Goal: Task Accomplishment & Management: Complete application form

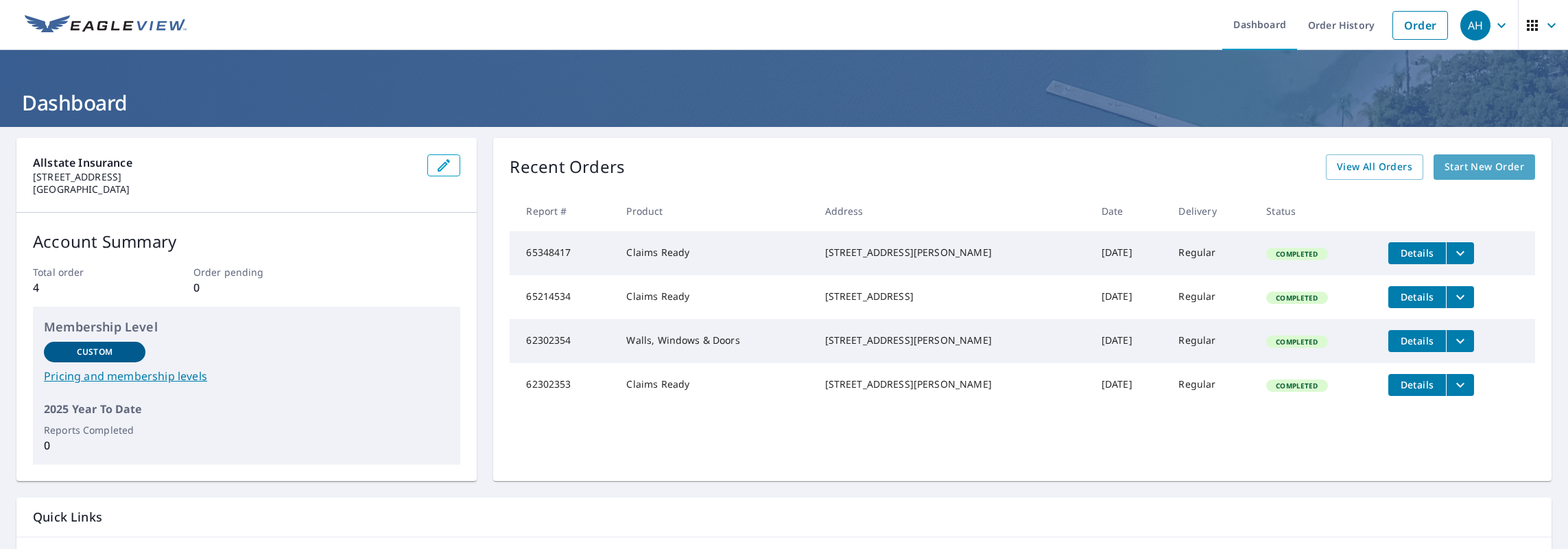
click at [1467, 165] on span "Start New Order" at bounding box center [1484, 167] width 80 height 17
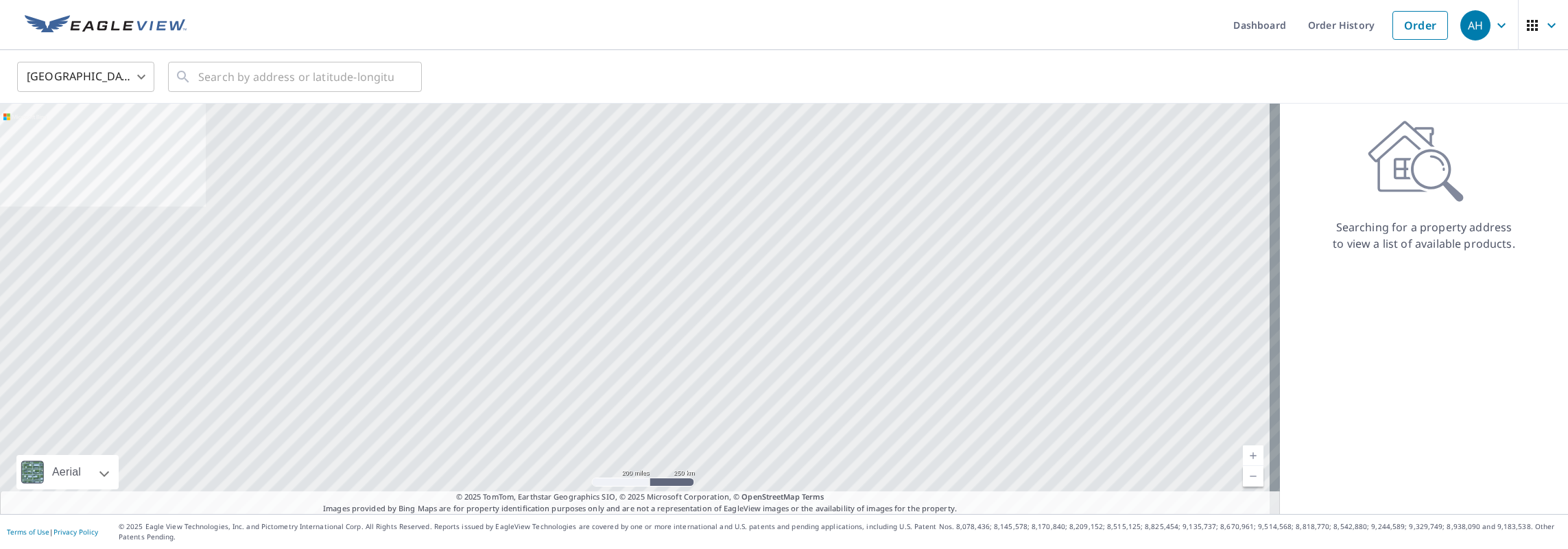
drag, startPoint x: 621, startPoint y: 78, endPoint x: 575, endPoint y: 80, distance: 46.0
click at [621, 78] on div "United States [GEOGRAPHIC_DATA] ​ ​" at bounding box center [779, 77] width 1545 height 32
paste input "[STREET_ADDRESS]"
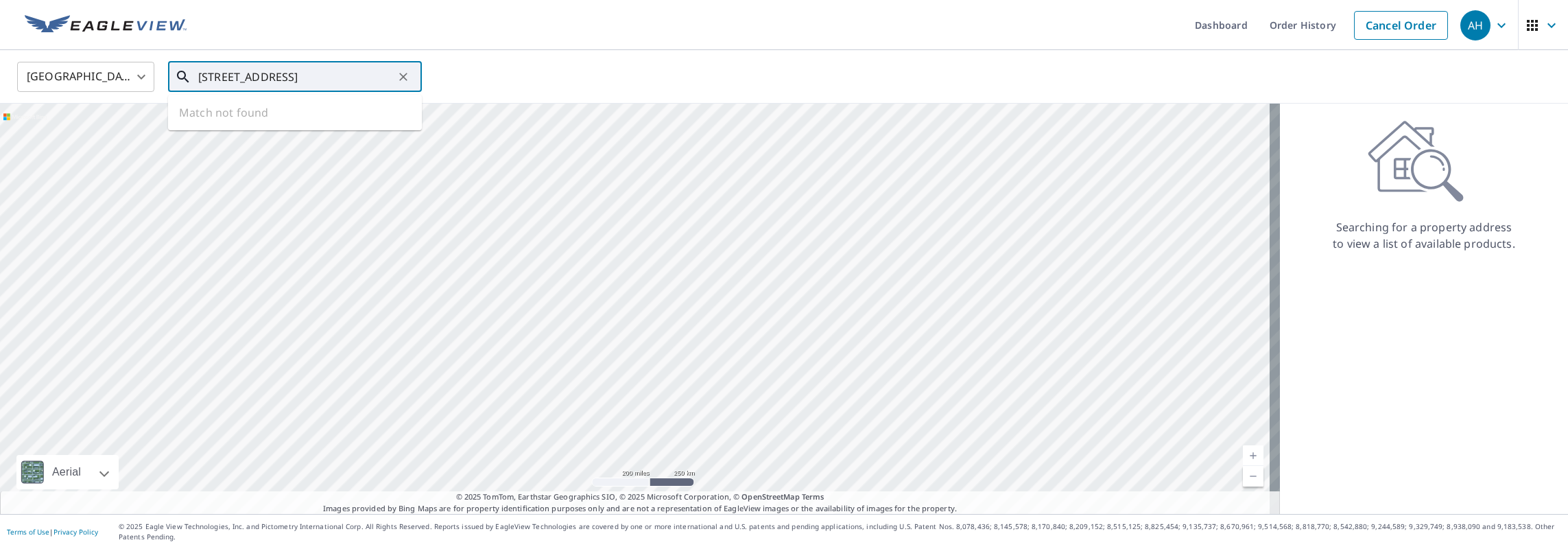
scroll to position [0, 81]
click at [308, 125] on p "[GEOGRAPHIC_DATA]" at bounding box center [303, 132] width 216 height 14
type input "[STREET_ADDRESS]"
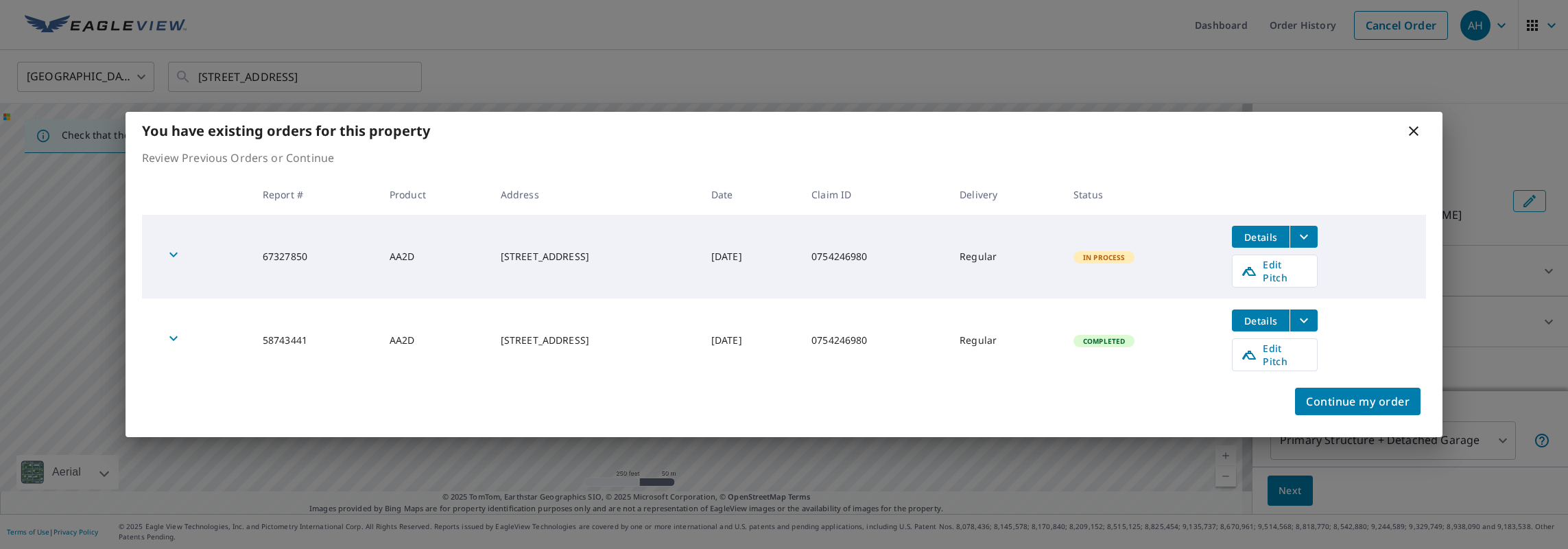
click at [1312, 245] on icon "filesDropdownBtn-67327850" at bounding box center [1304, 237] width 16 height 16
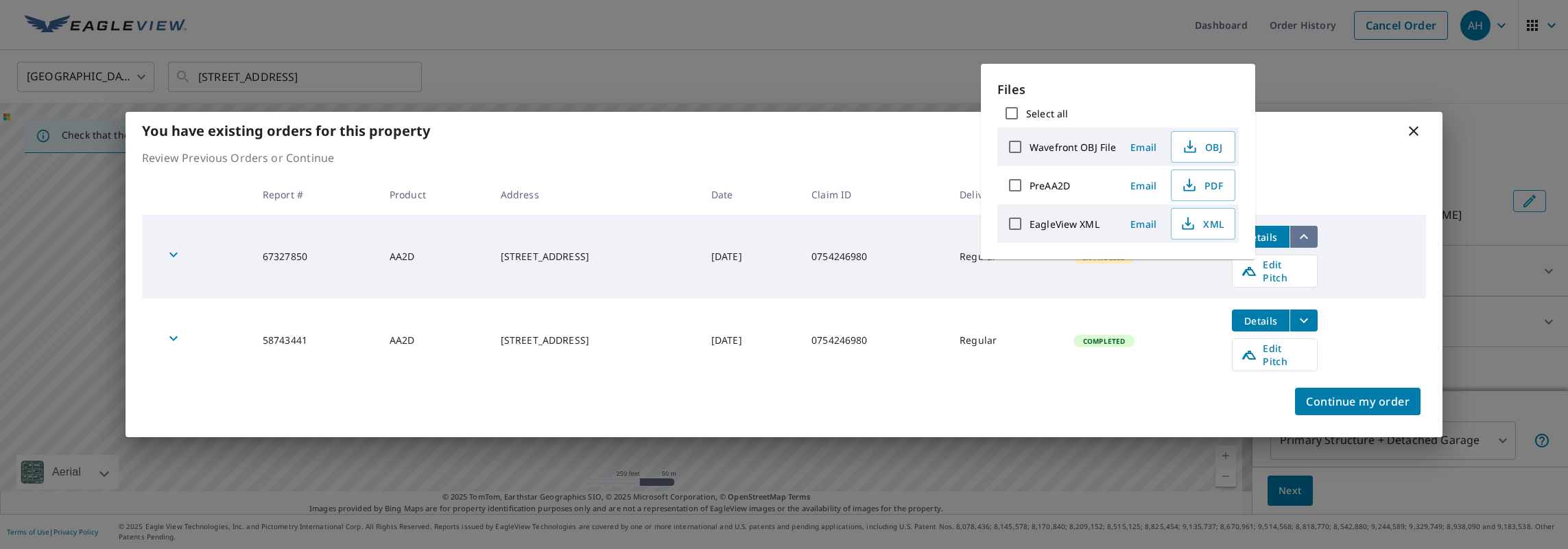
click at [1312, 245] on icon "filesDropdownBtn-67327850" at bounding box center [1304, 237] width 16 height 16
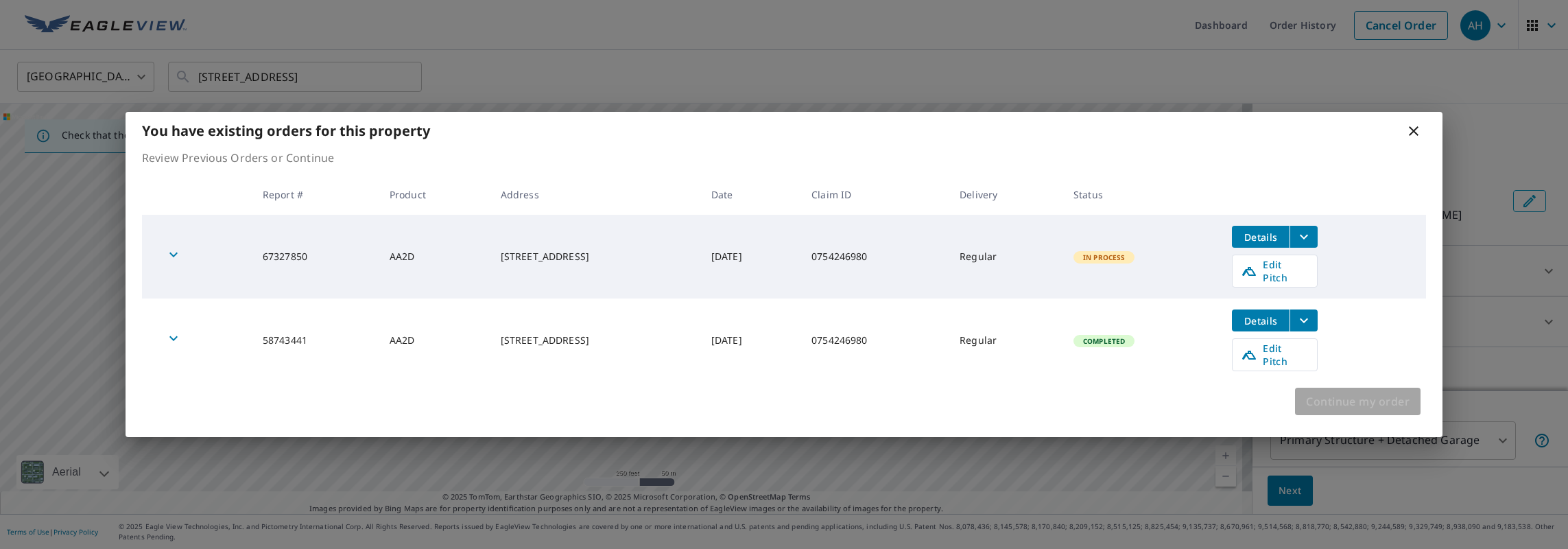
click at [1357, 392] on span "Continue my order" at bounding box center [1358, 401] width 104 height 19
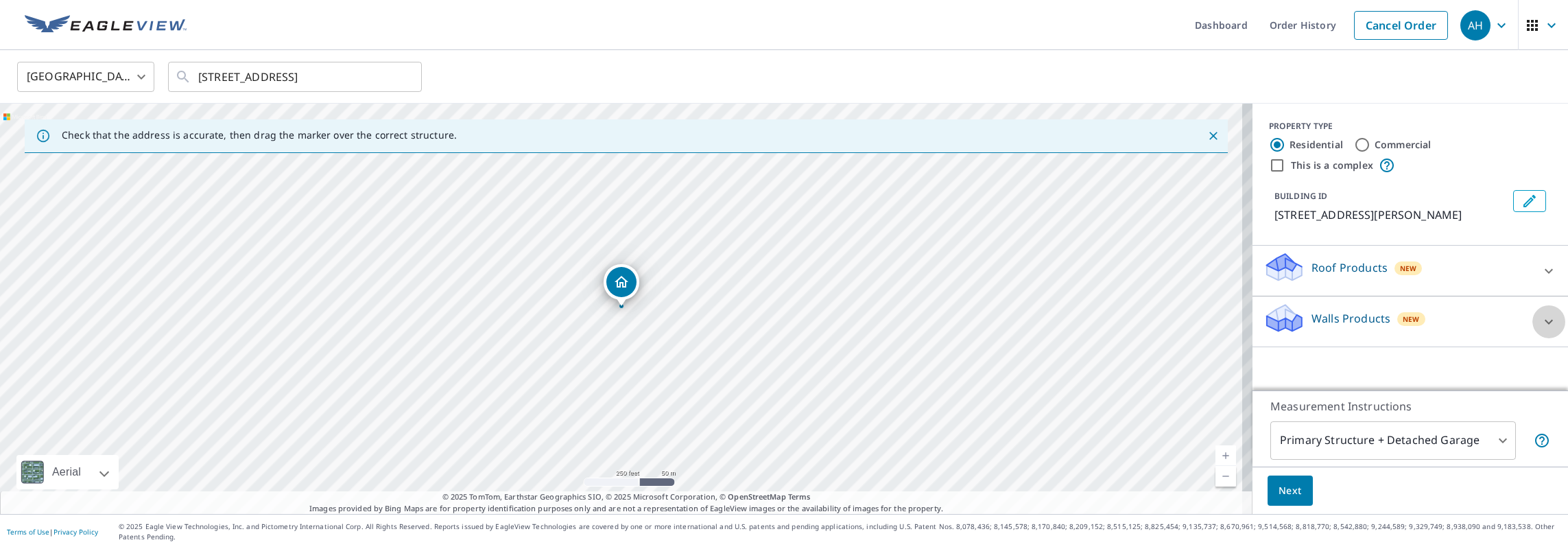
click at [1532, 315] on div at bounding box center [1549, 322] width 33 height 33
click at [1485, 257] on div "Roof Products New" at bounding box center [1398, 271] width 269 height 39
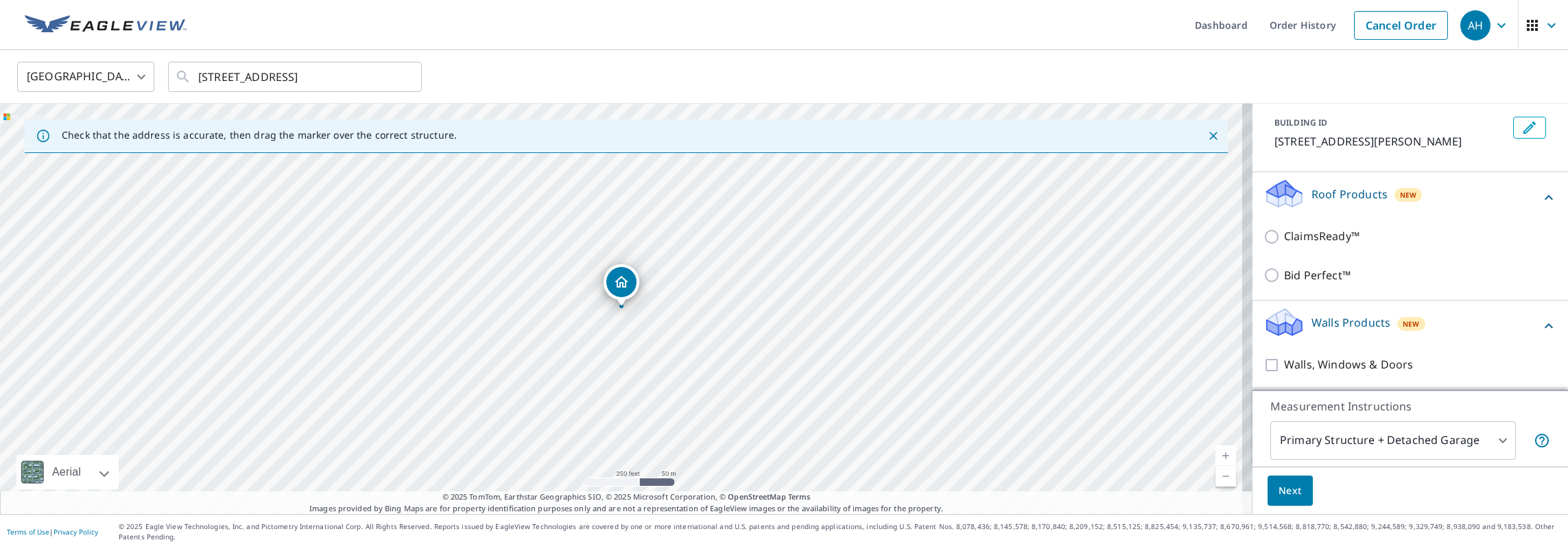
scroll to position [89, 0]
click at [1540, 193] on icon at bounding box center [1548, 197] width 16 height 16
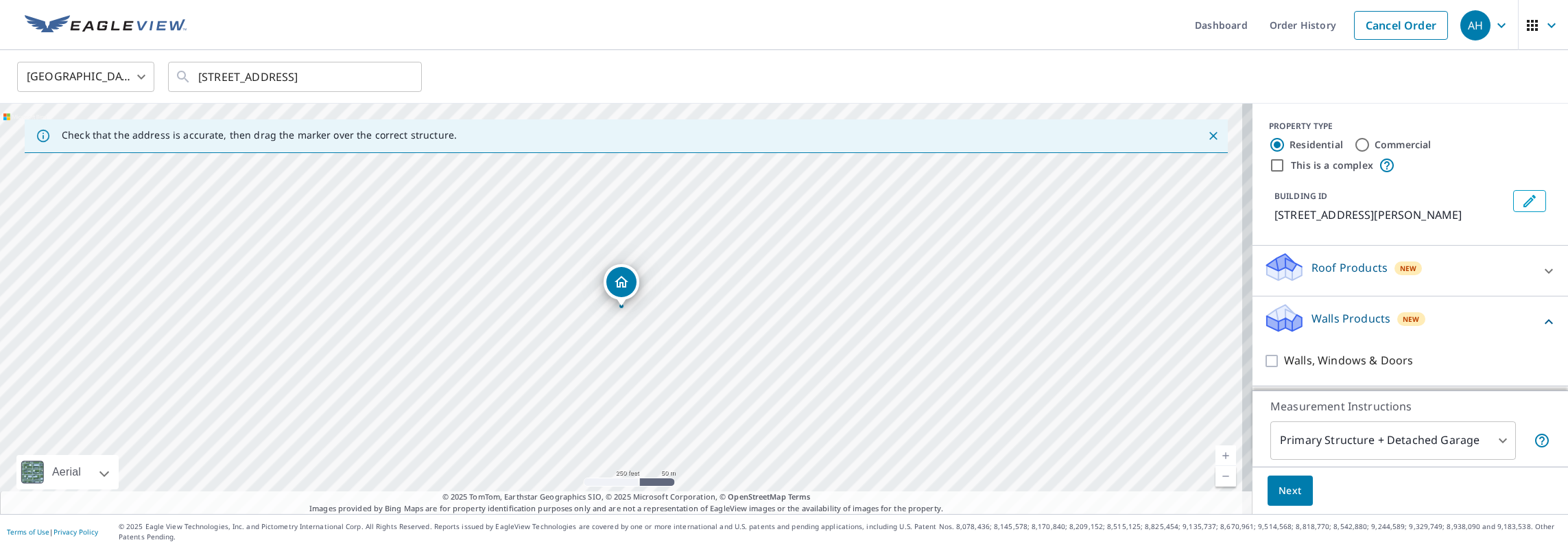
scroll to position [11, 0]
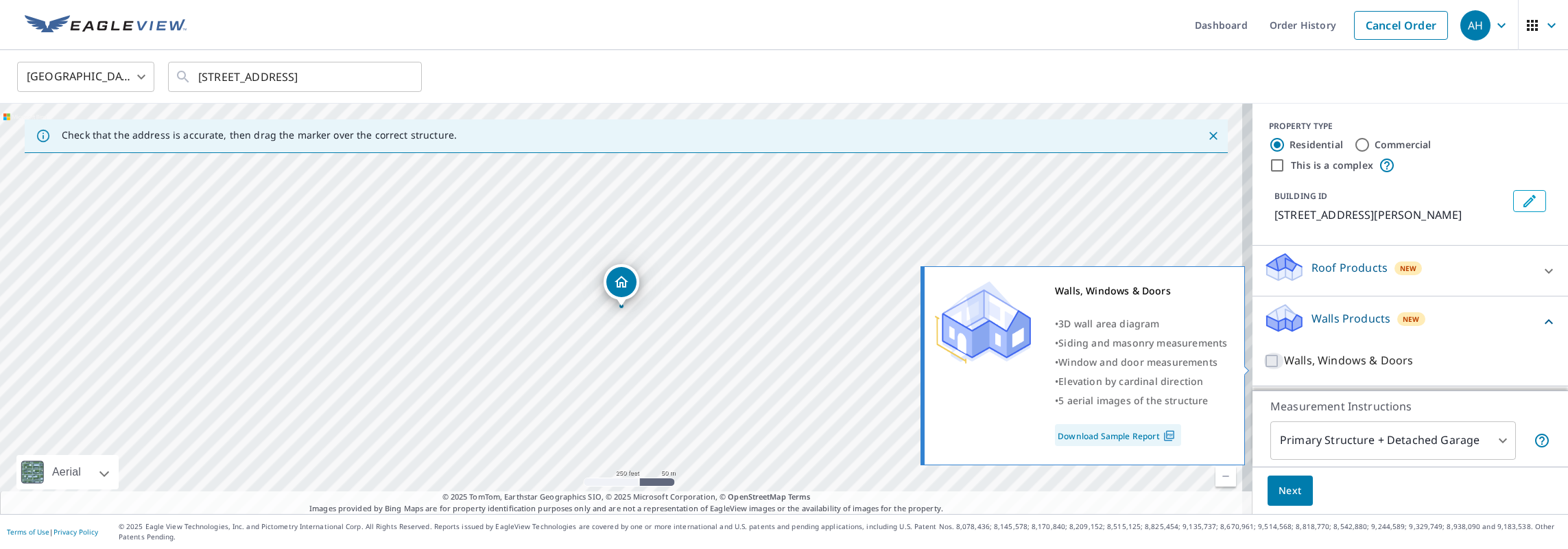
click at [1264, 361] on input "Walls, Windows & Doors" at bounding box center [1274, 360] width 21 height 16
checkbox input "true"
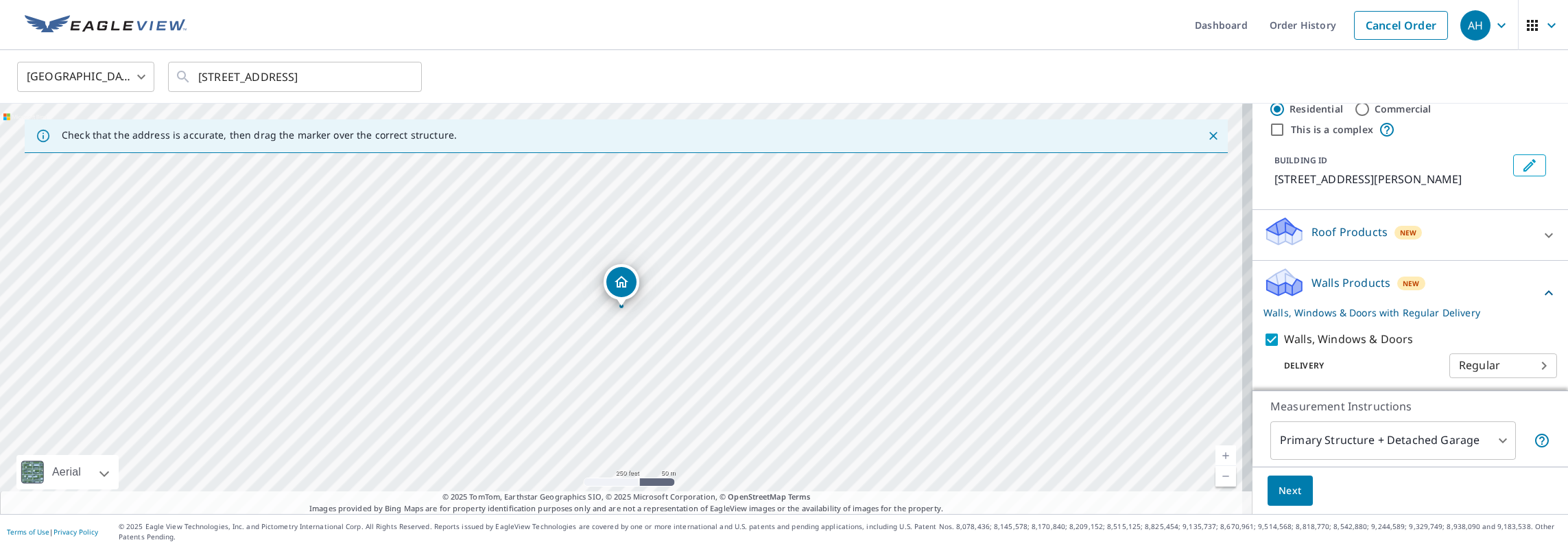
scroll to position [56, 0]
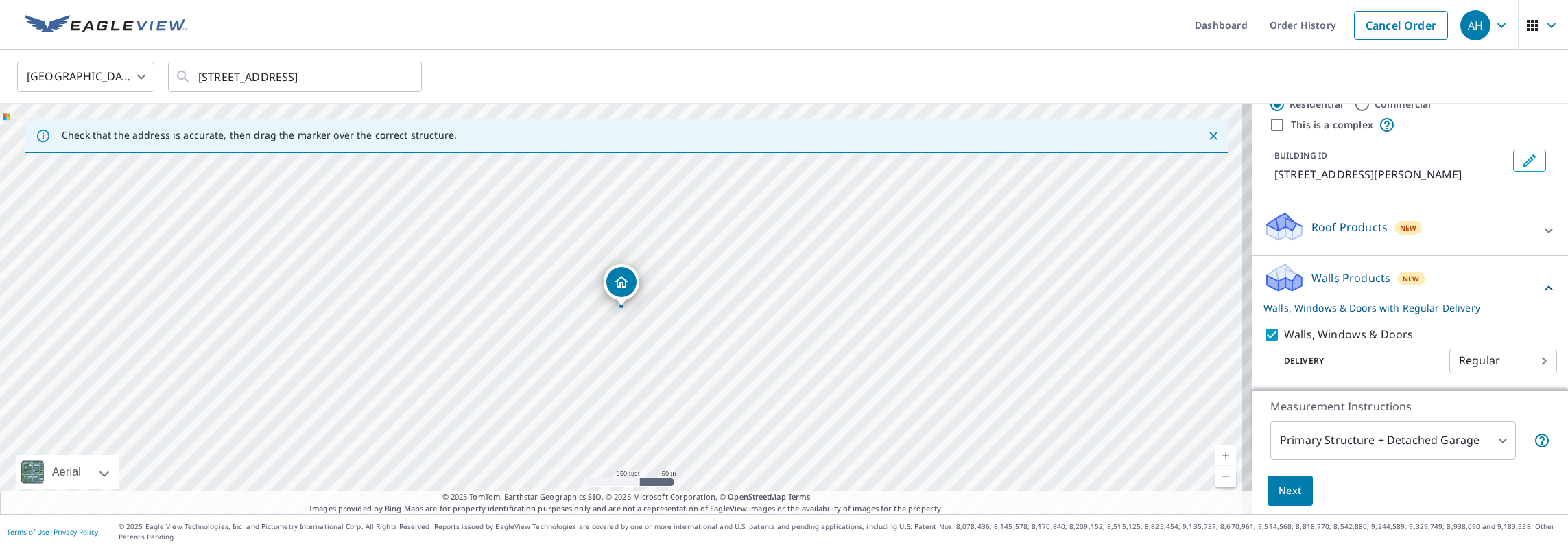
click at [1536, 221] on div at bounding box center [1549, 230] width 33 height 33
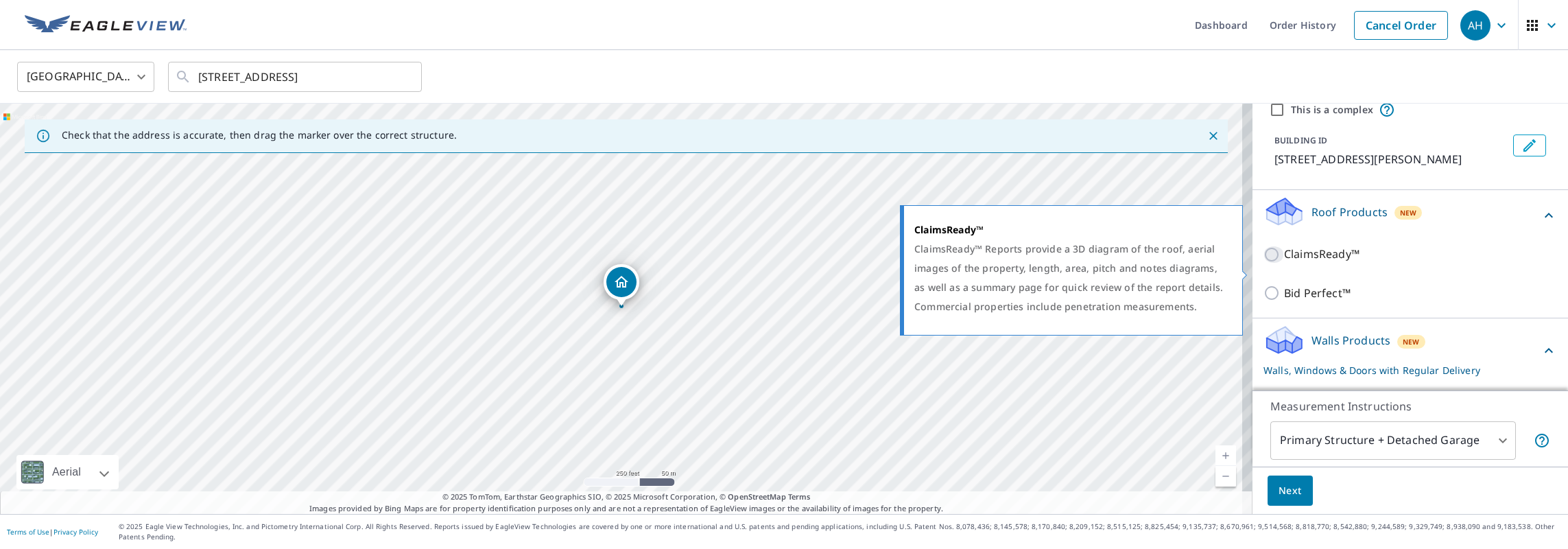
click at [1265, 263] on input "ClaimsReady™" at bounding box center [1274, 254] width 21 height 16
checkbox input "true"
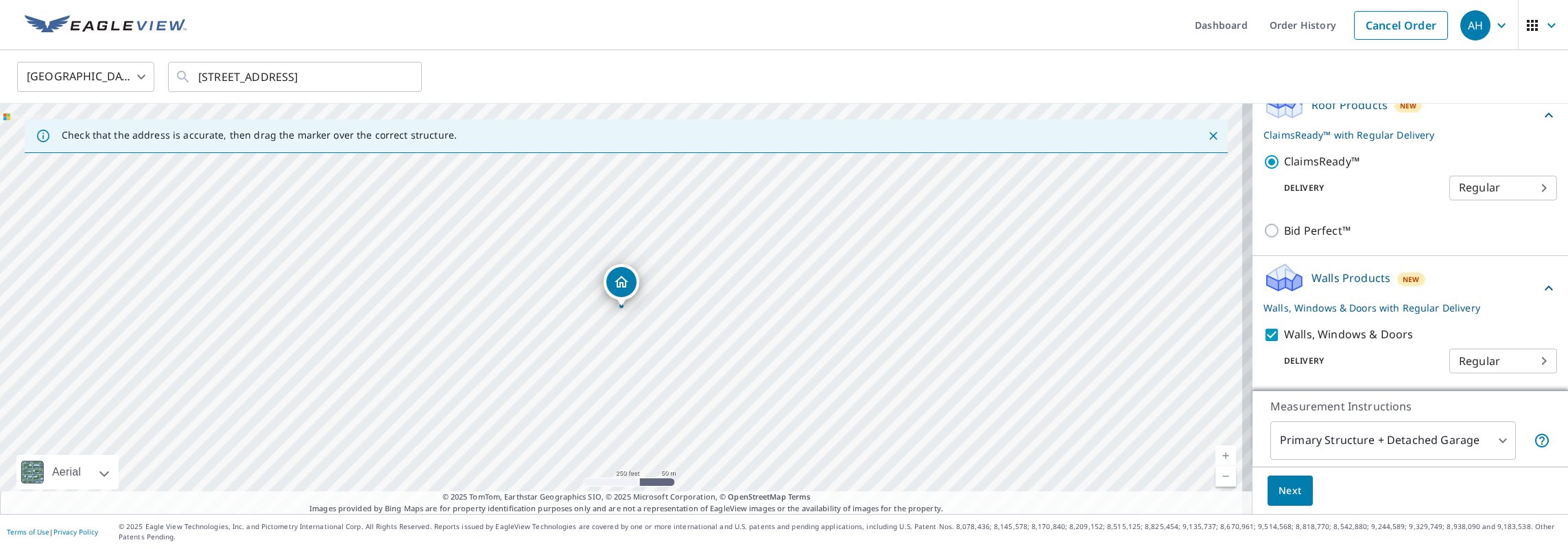
scroll to position [179, 0]
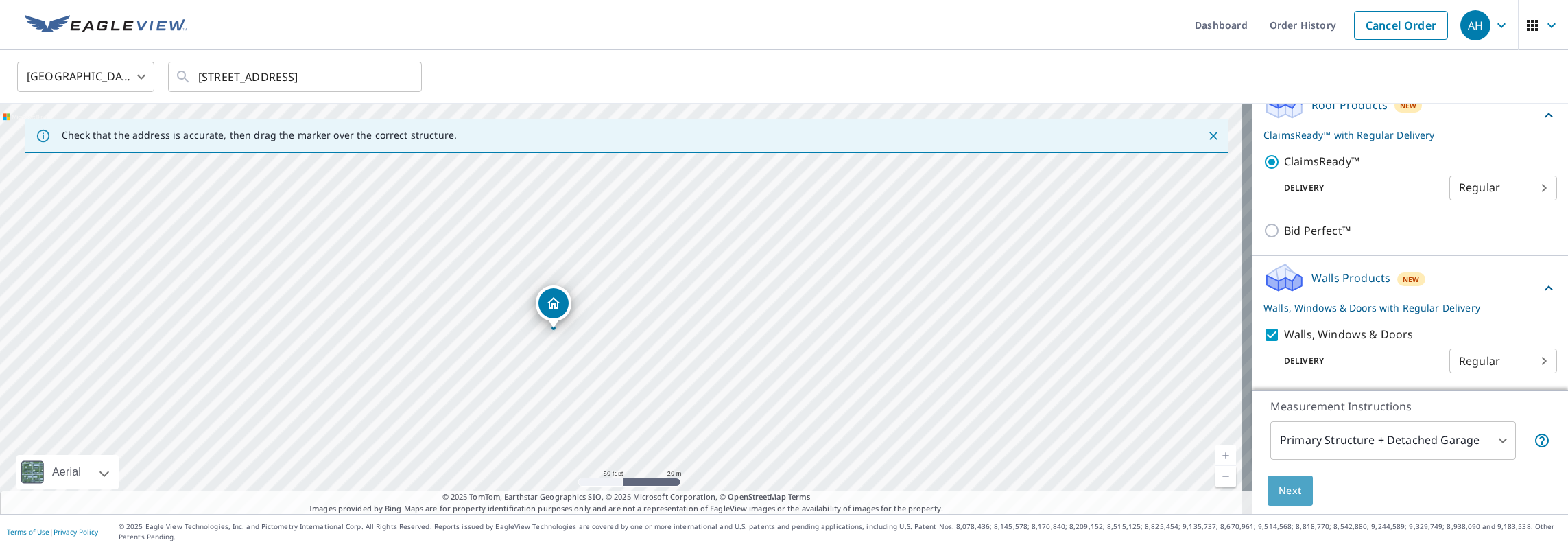
click at [1284, 489] on span "Next" at bounding box center [1290, 491] width 23 height 17
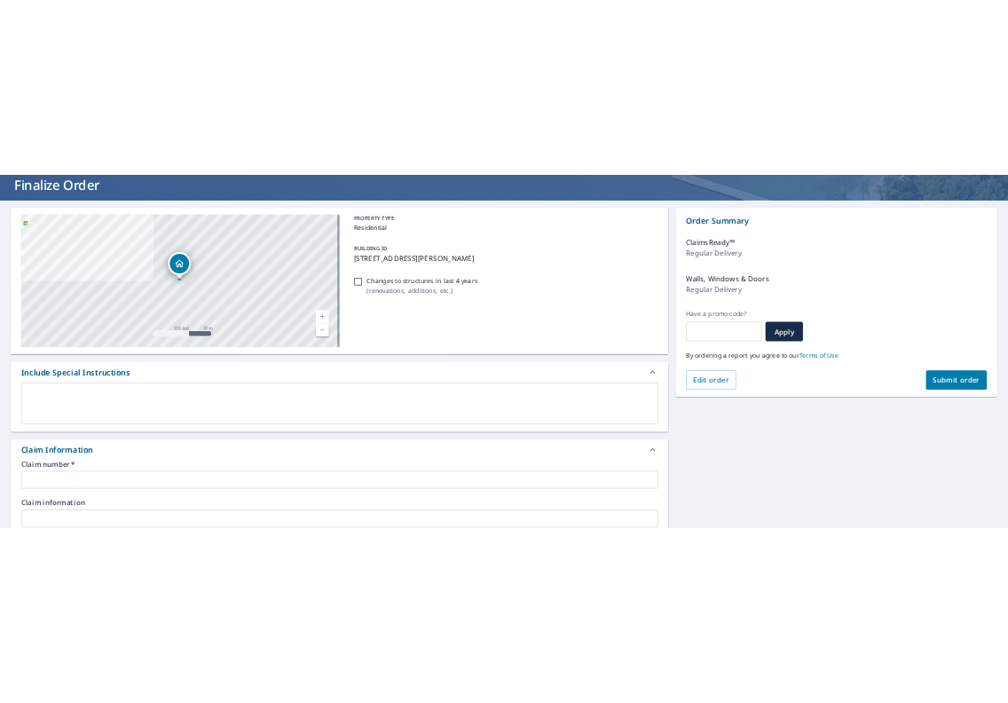
scroll to position [178, 0]
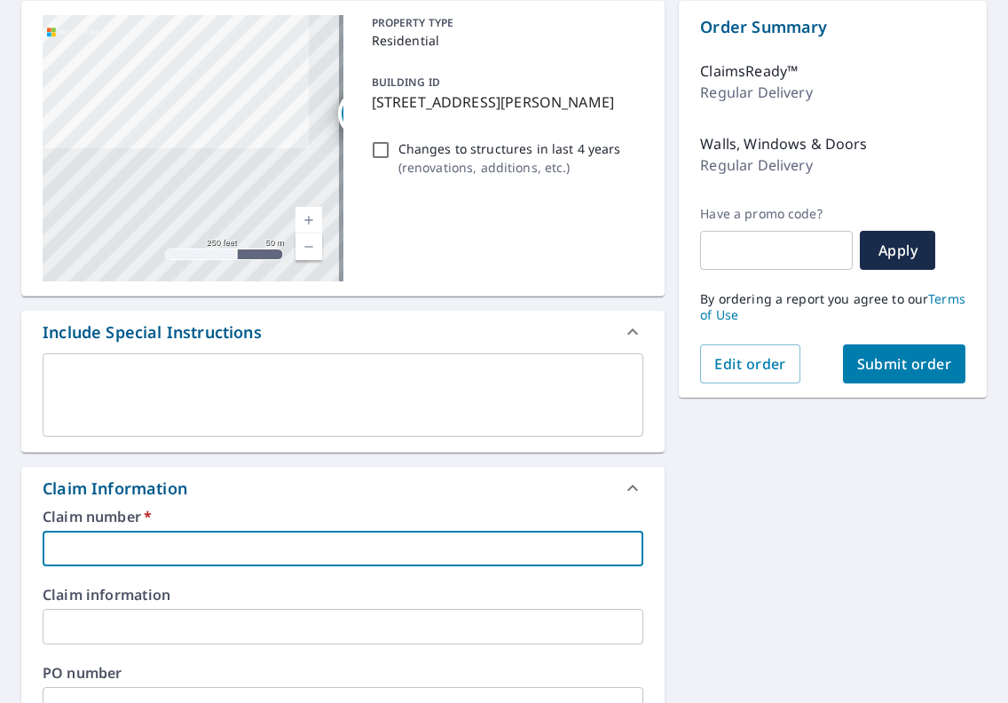
paste input "0754246980"
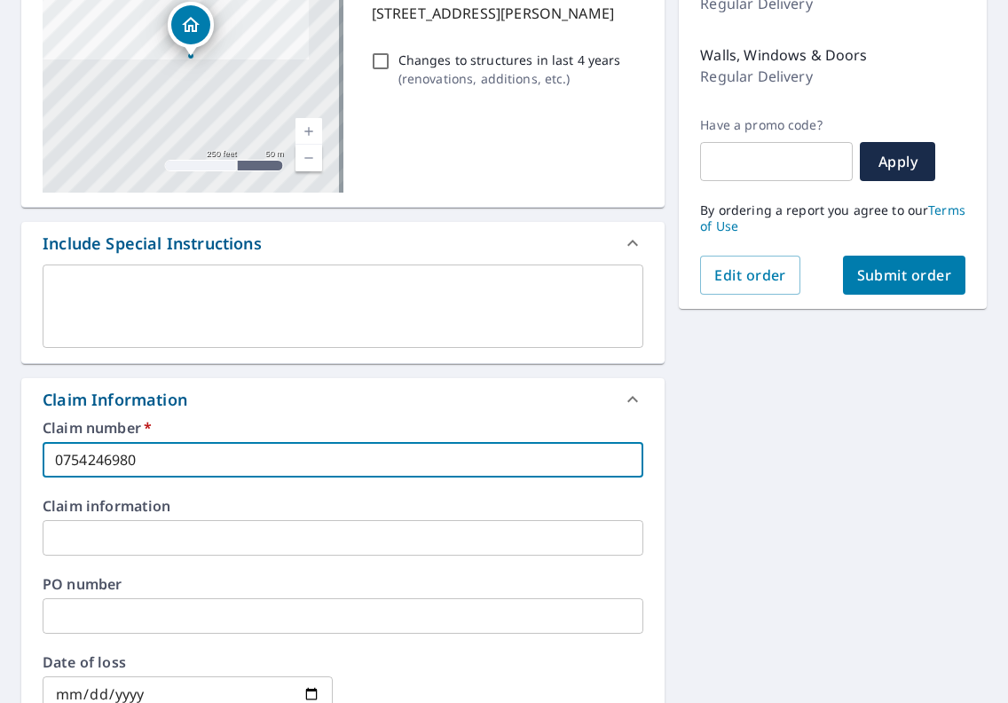
scroll to position [444, 0]
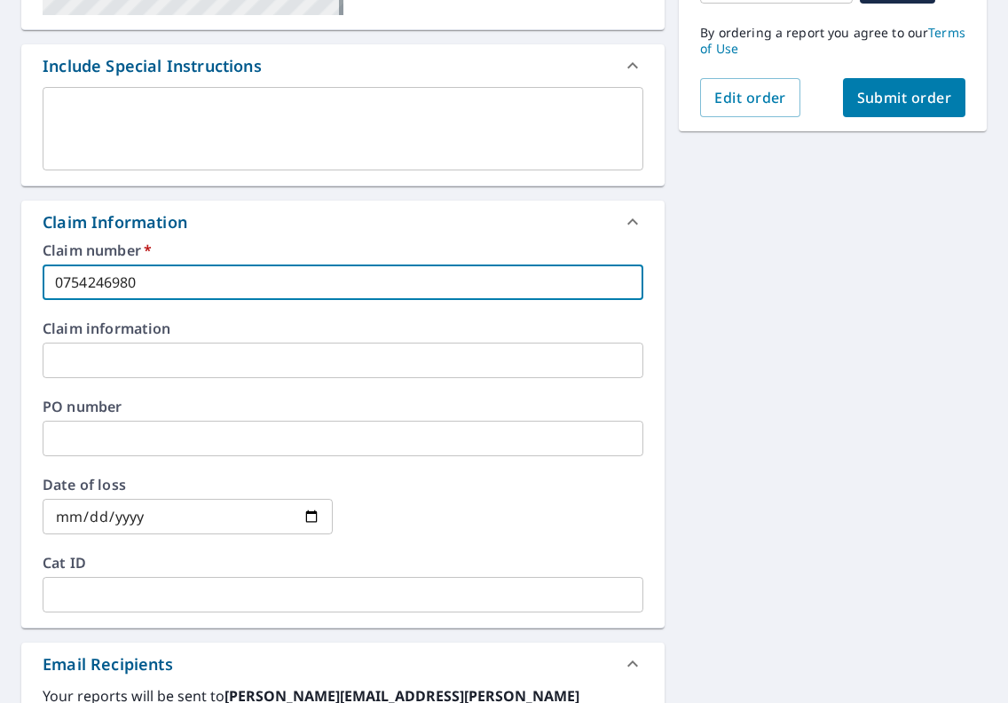
type input "0754246980"
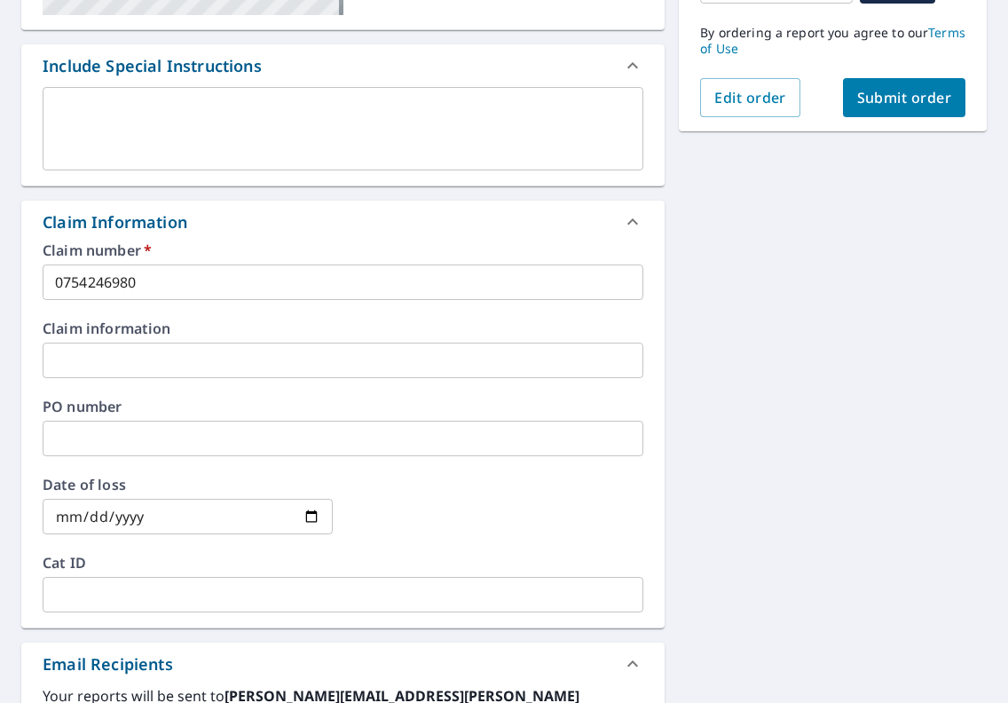
click at [304, 514] on input "date" at bounding box center [188, 517] width 290 height 36
type input "[DATE]"
click at [113, 590] on input "text" at bounding box center [343, 595] width 601 height 36
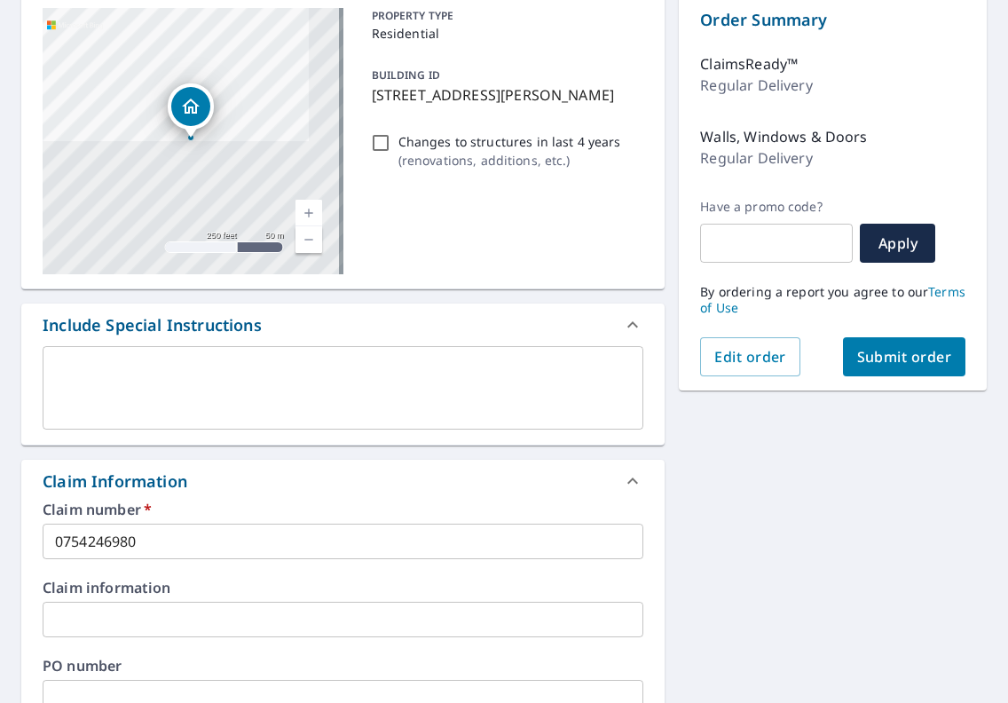
scroll to position [178, 0]
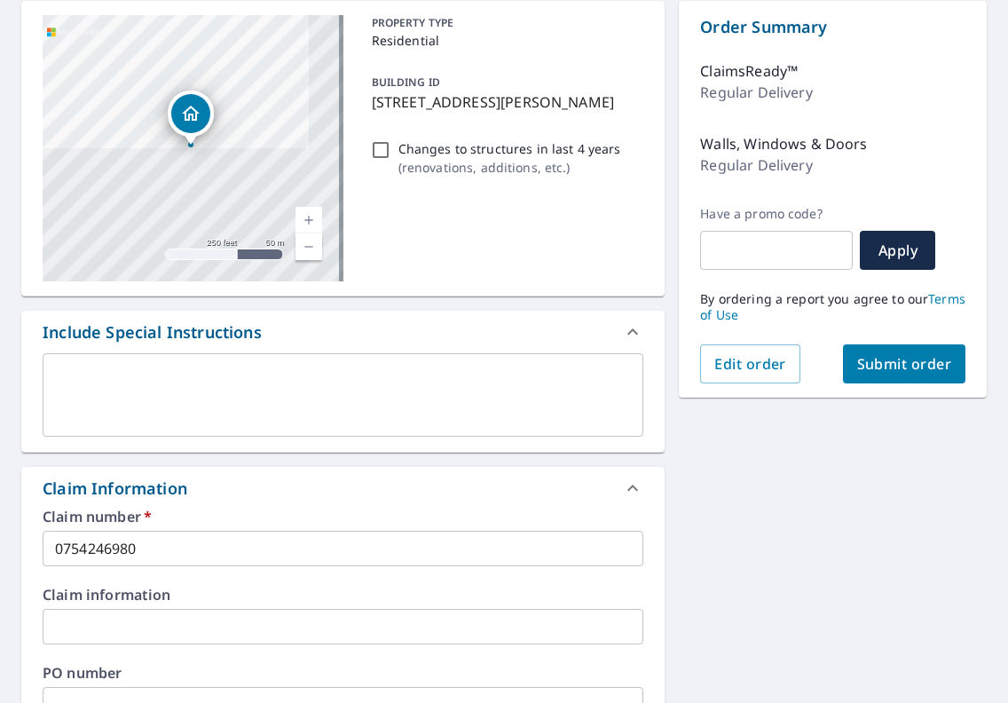
type input "0508202435"
click at [904, 374] on button "Submit order" at bounding box center [904, 363] width 123 height 39
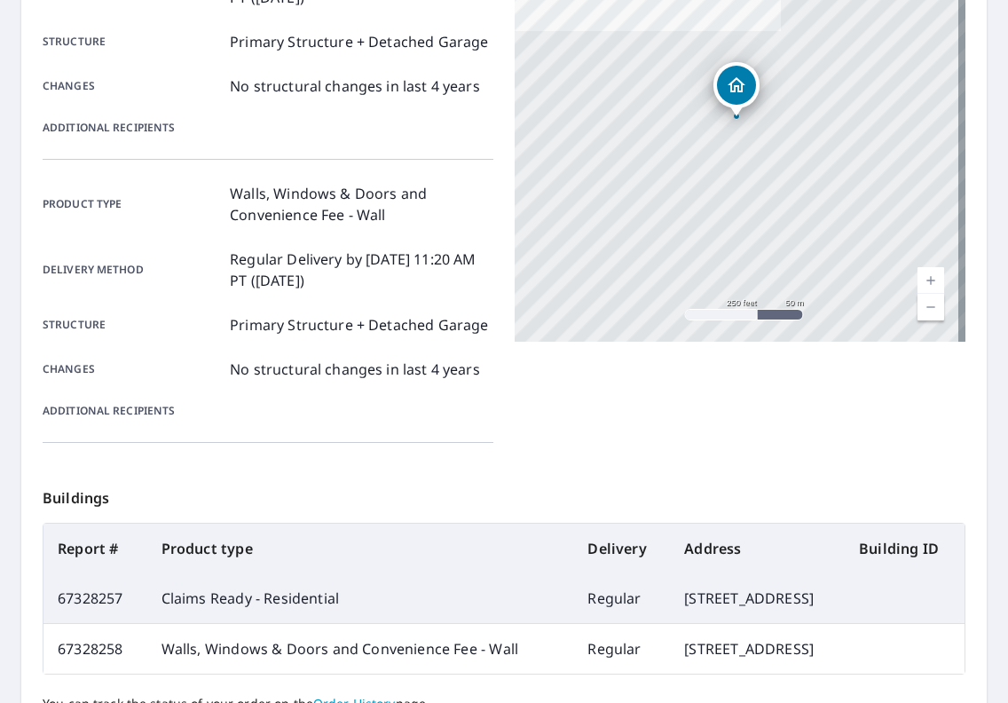
scroll to position [236, 0]
